Goal: Task Accomplishment & Management: Use online tool/utility

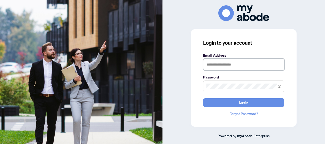
click at [240, 67] on input "text" at bounding box center [243, 65] width 81 height 12
type input "**********"
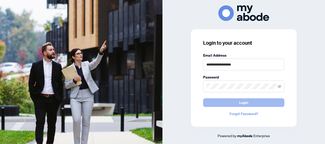
click at [243, 103] on span "Login" at bounding box center [243, 102] width 9 height 8
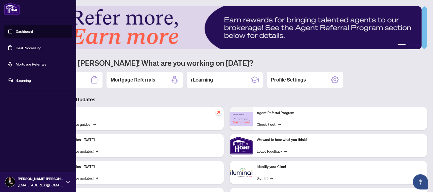
click at [26, 47] on link "Deal Processing" at bounding box center [29, 47] width 26 height 5
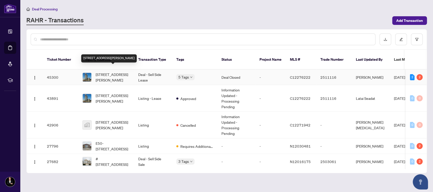
click at [114, 72] on span "[STREET_ADDRESS][PERSON_NAME]" at bounding box center [113, 77] width 35 height 11
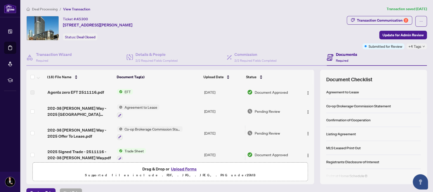
click at [135, 149] on span "Trade Sheet" at bounding box center [134, 151] width 23 height 6
click at [129, 173] on span "Trade Sheet" at bounding box center [118, 174] width 23 height 6
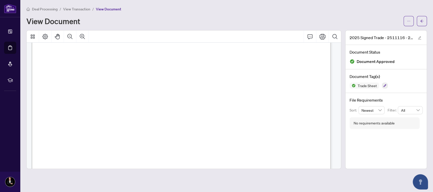
scroll to position [141, 0]
